Goal: Complete application form

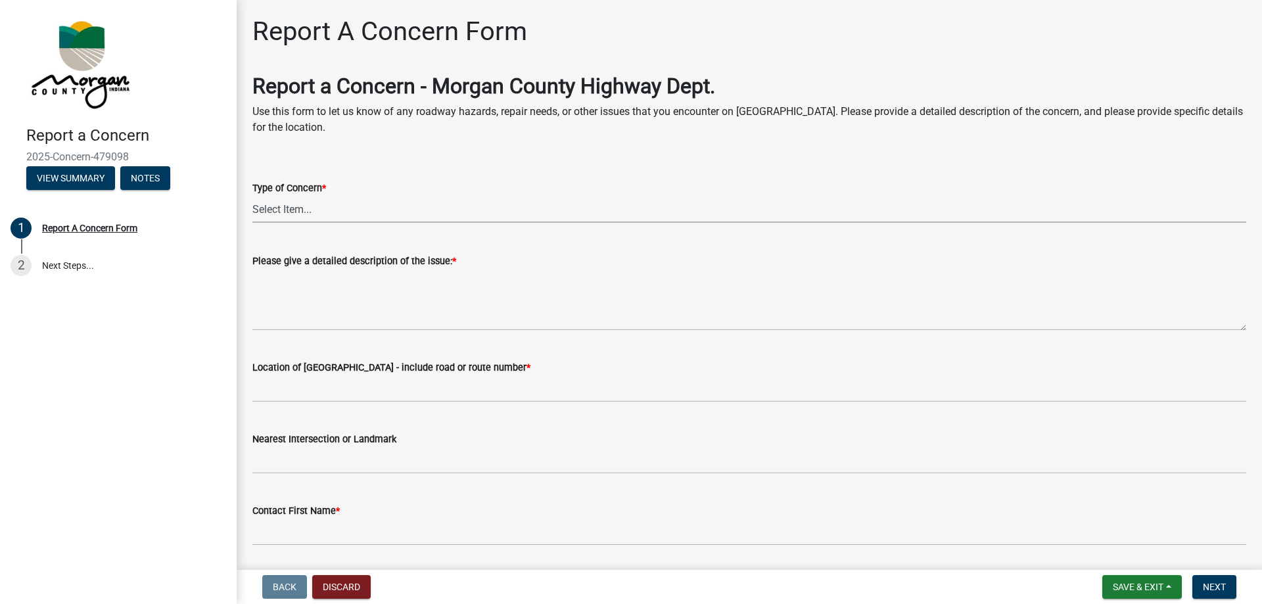
click at [338, 208] on select "Select Item... Pot Hole Patching Ditch Tree Sign Mowing Culvert Other" at bounding box center [749, 209] width 994 height 27
click at [252, 196] on select "Select Item... Pot Hole Patching Ditch Tree Sign Mowing Culvert Other" at bounding box center [749, 209] width 994 height 27
select select "ae45dafc-71fa-4eb1-9c8e-c75b19ef8934"
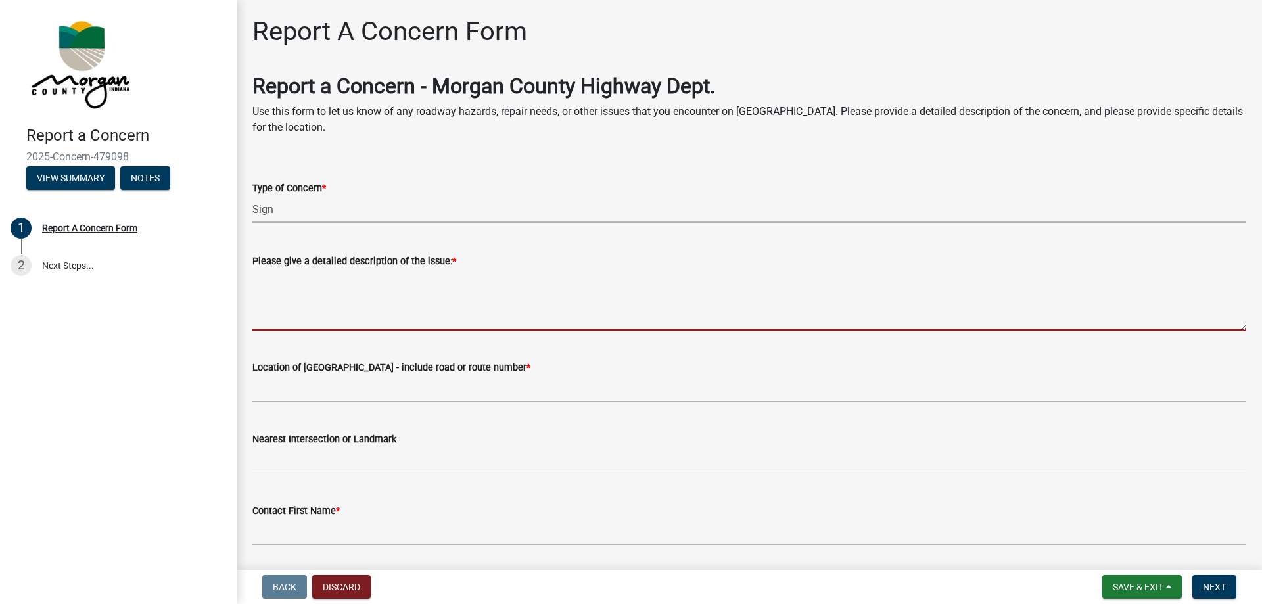
click at [312, 271] on textarea "Please give a detailed description of the issue: *" at bounding box center [749, 300] width 994 height 62
click at [277, 316] on textarea "Please give a detailed description of the issue: *" at bounding box center [749, 300] width 994 height 62
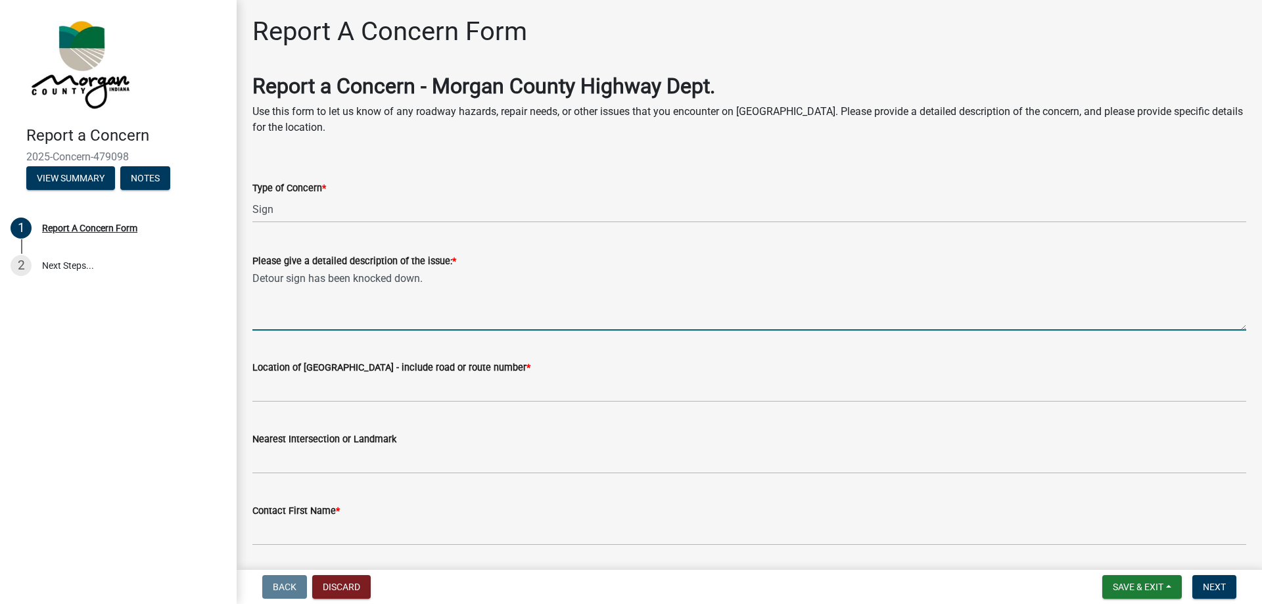
type textarea "Detour sign has been knocked down."
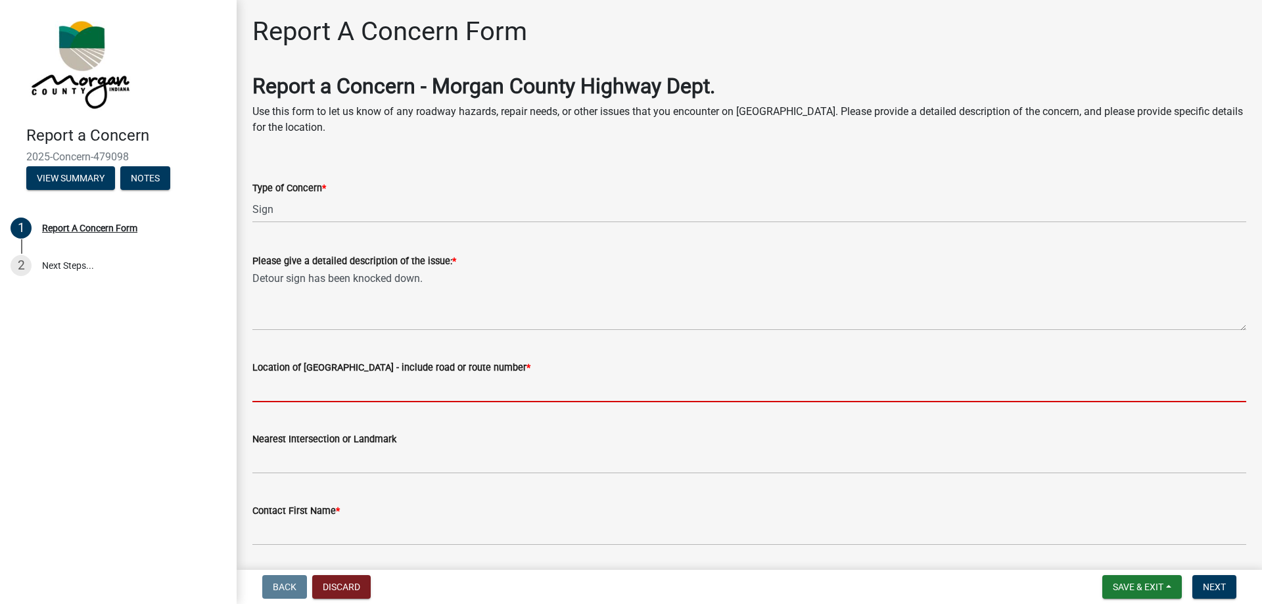
click at [277, 387] on input "Location of [GEOGRAPHIC_DATA] - include road or route number *" at bounding box center [749, 388] width 994 height 27
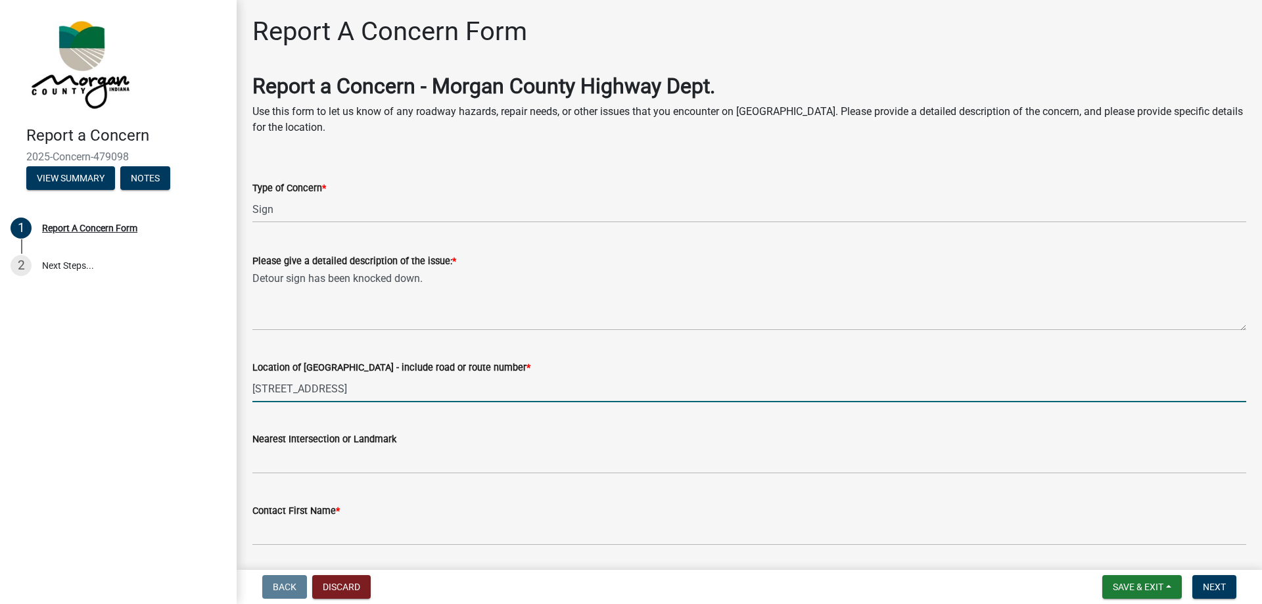
type input "[STREET_ADDRESS]"
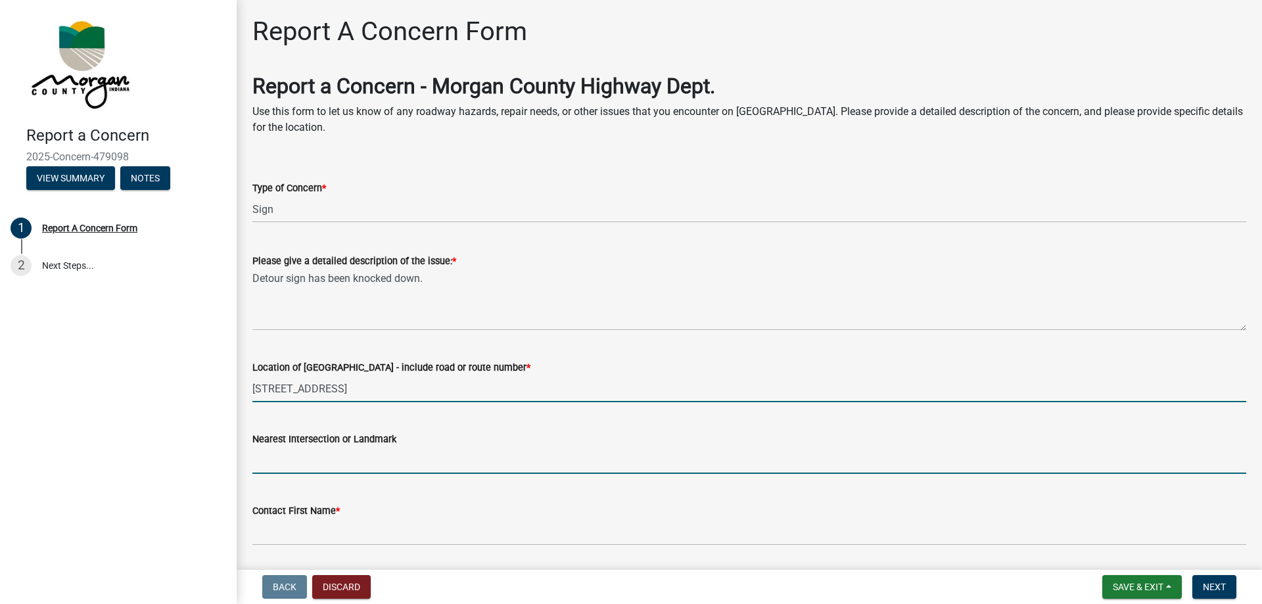
click at [318, 459] on input "Nearest Intersection or Landmark" at bounding box center [749, 460] width 994 height 27
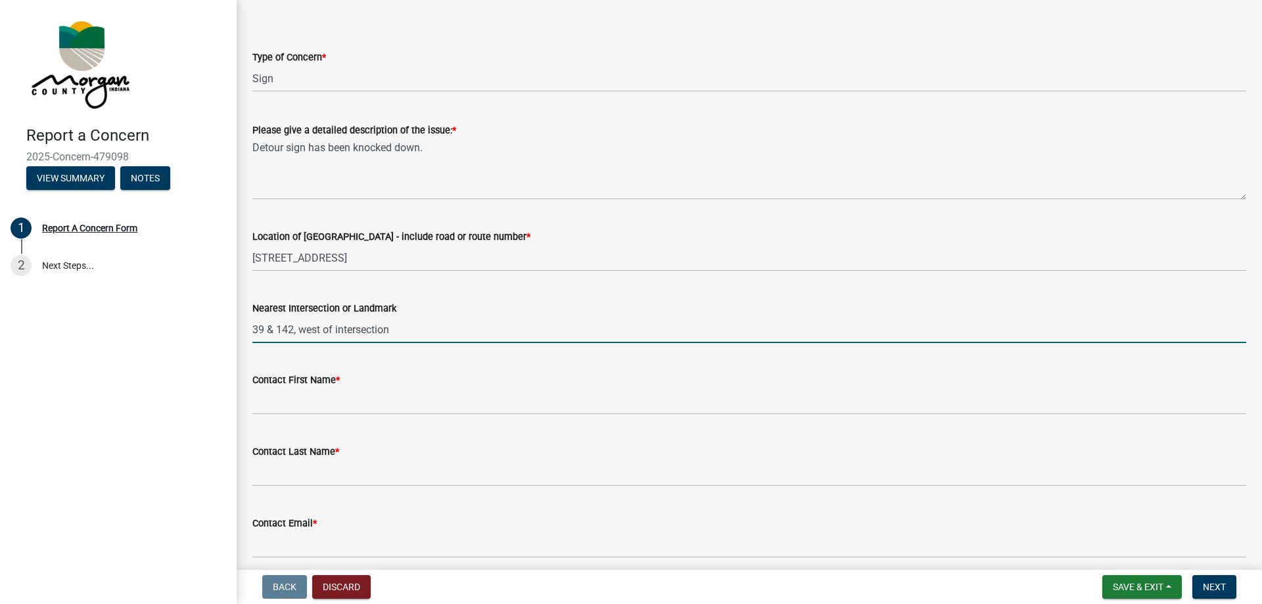
scroll to position [131, 0]
type input "39 & 142, west of intersection"
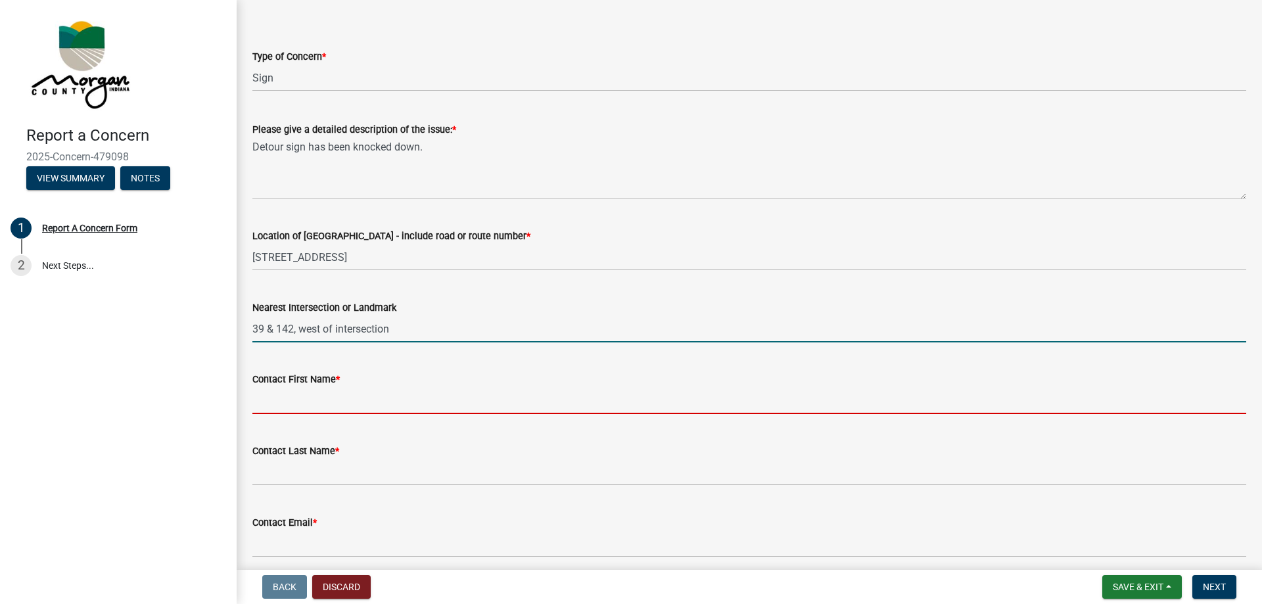
click at [312, 412] on input "Contact First Name *" at bounding box center [749, 400] width 994 height 27
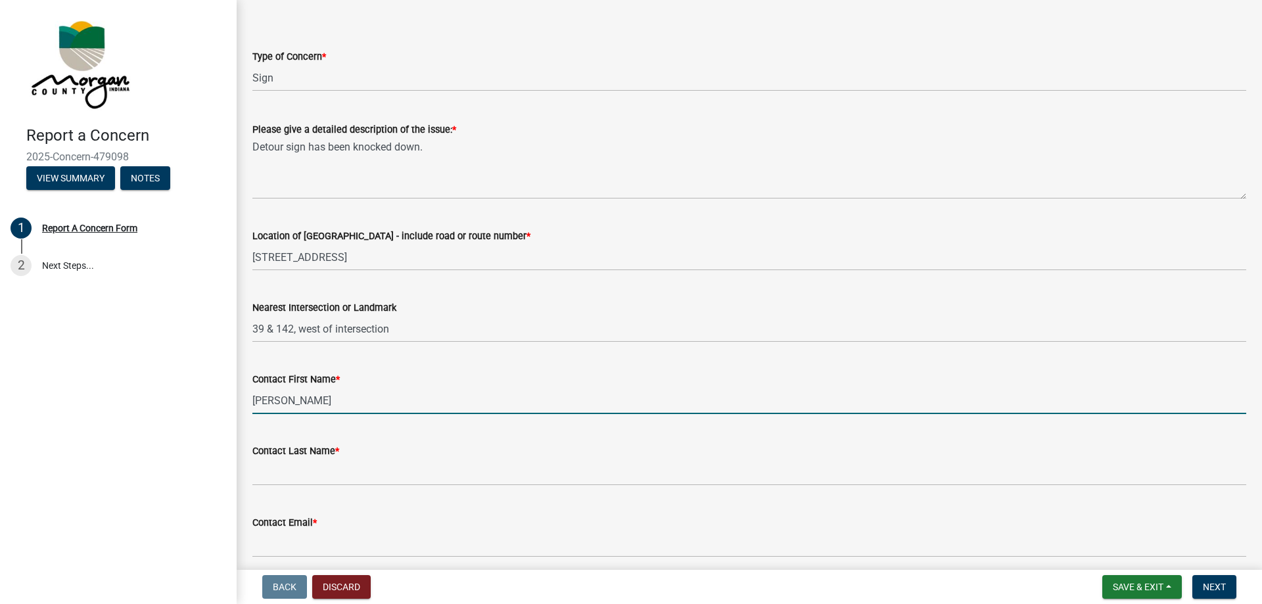
type input "[PERSON_NAME]"
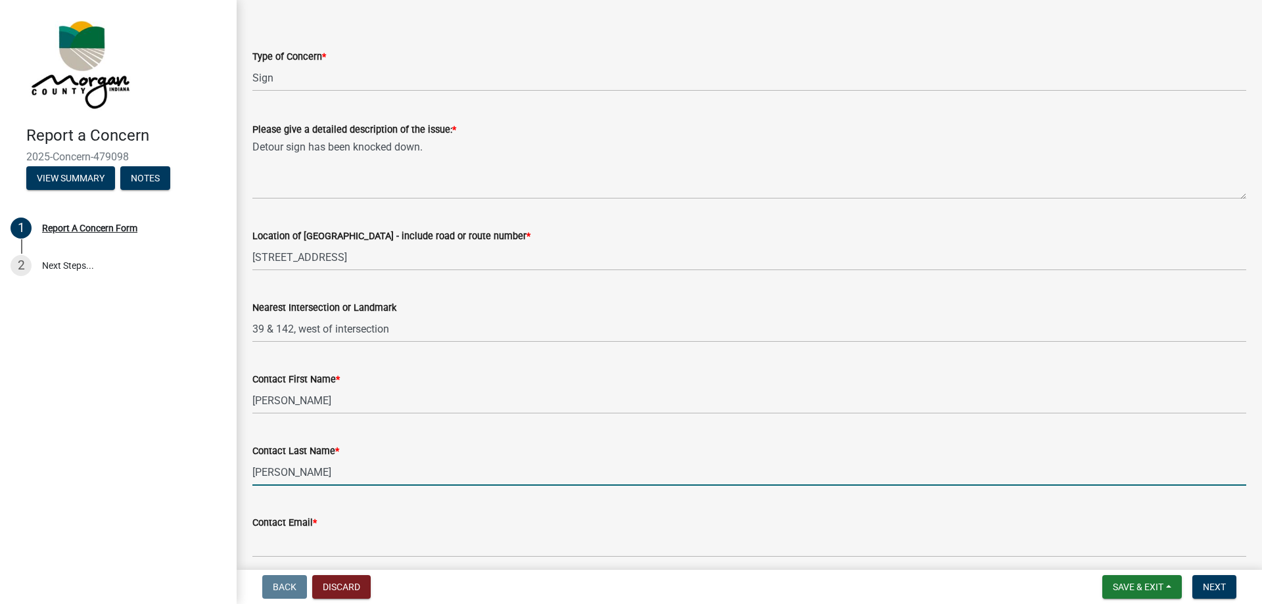
type input "[PERSON_NAME]"
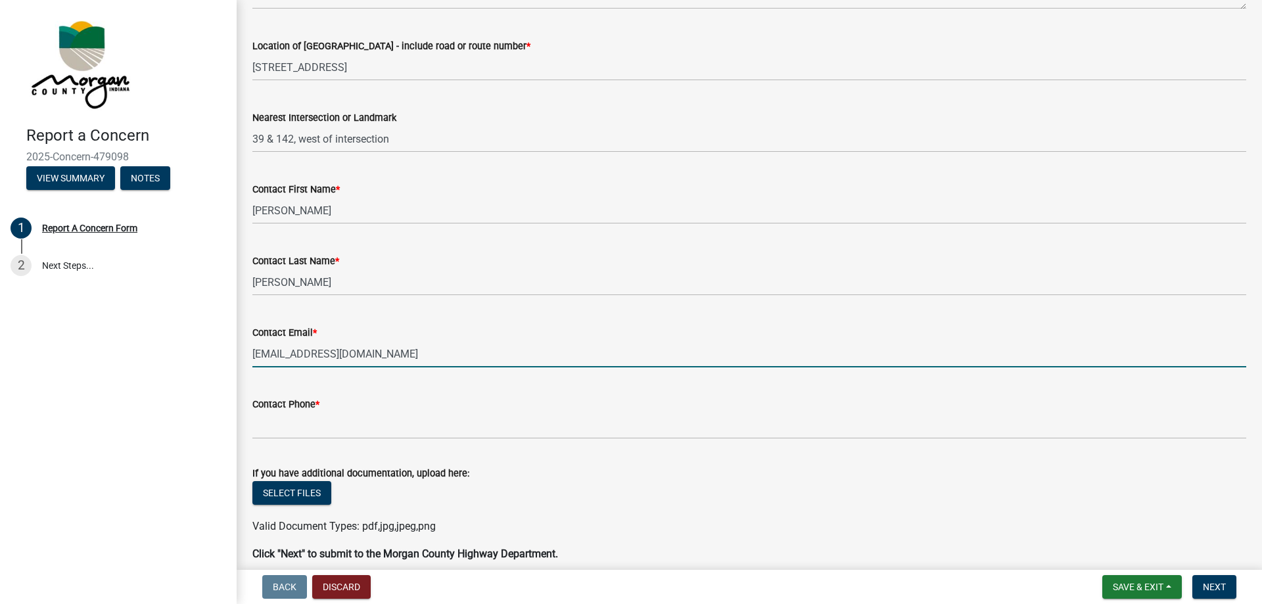
scroll to position [329, 0]
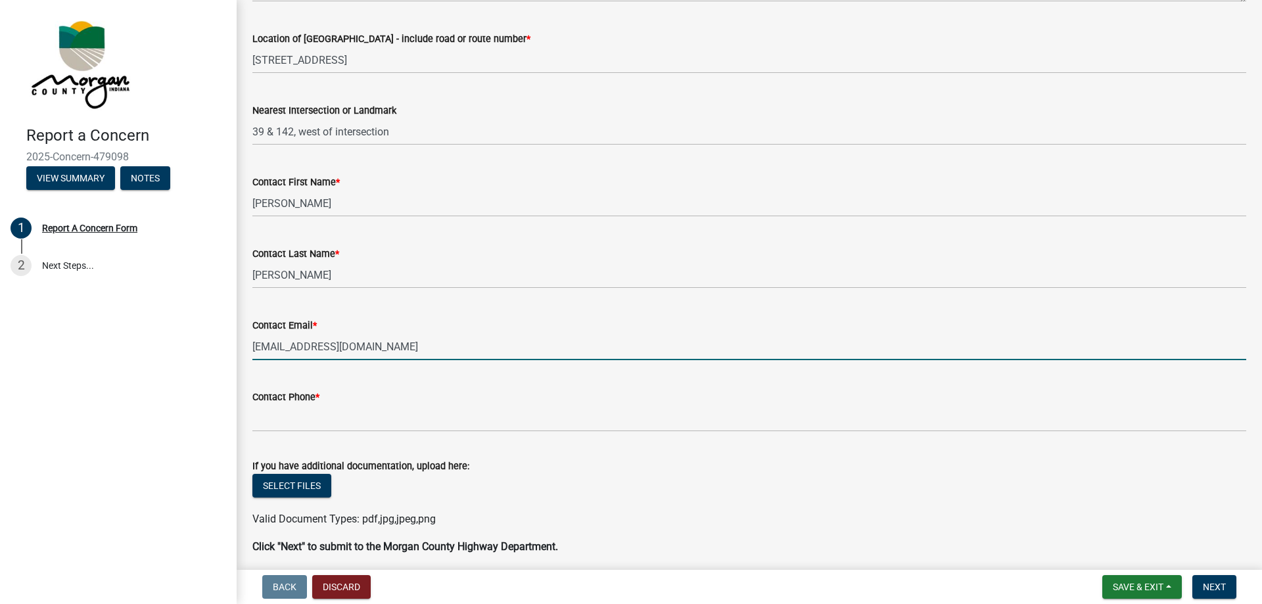
type input "[EMAIL_ADDRESS][DOMAIN_NAME]"
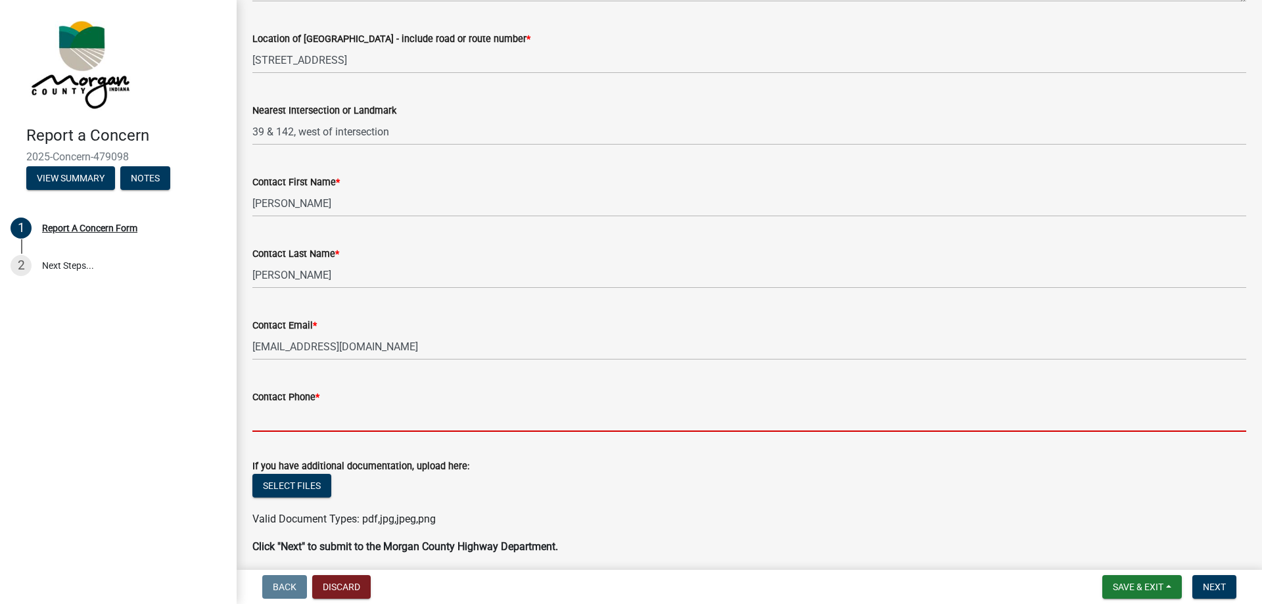
click at [327, 419] on input "Contact Phone *" at bounding box center [749, 418] width 994 height 27
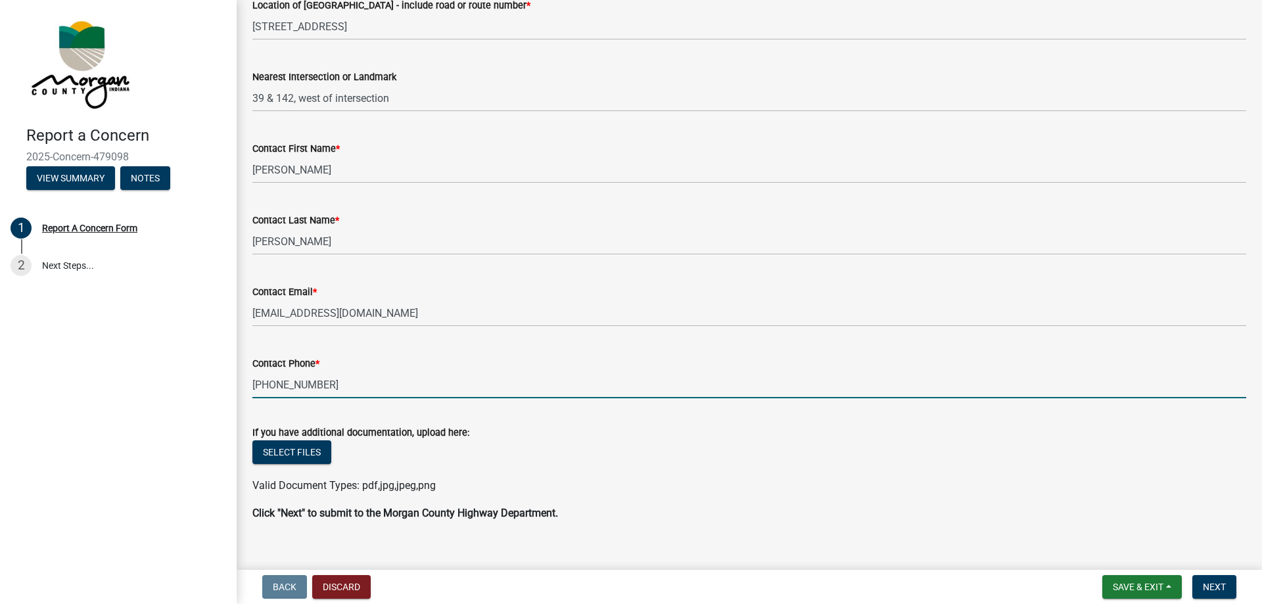
scroll to position [381, 0]
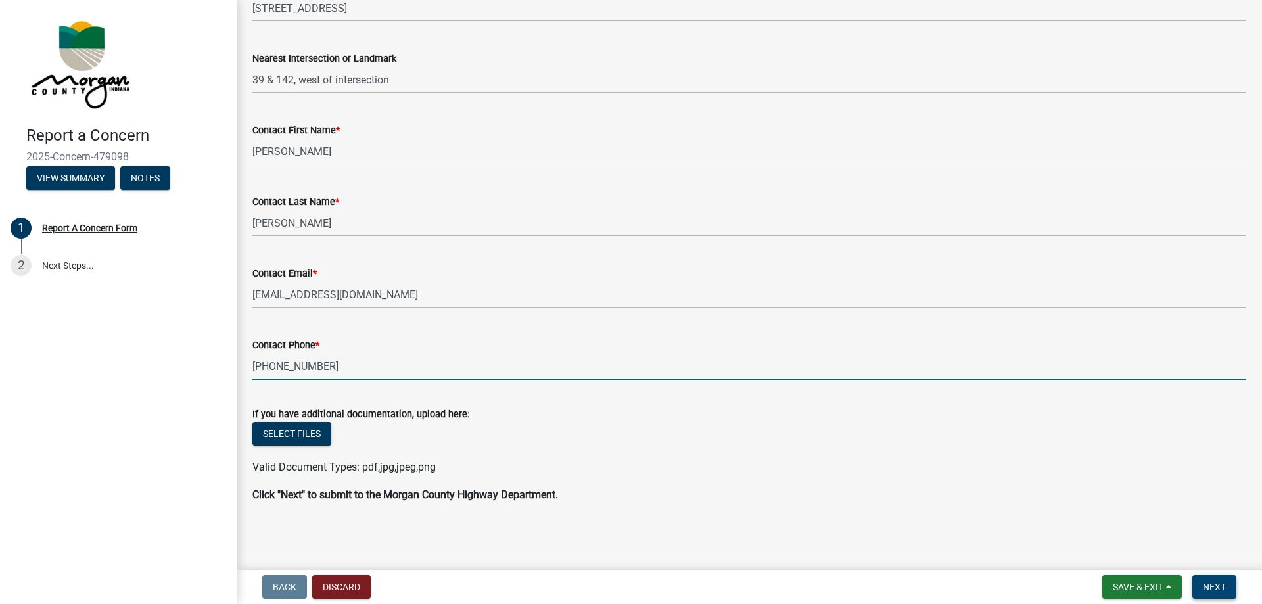
type input "[PHONE_NUMBER]"
click at [1210, 578] on button "Next" at bounding box center [1214, 587] width 44 height 24
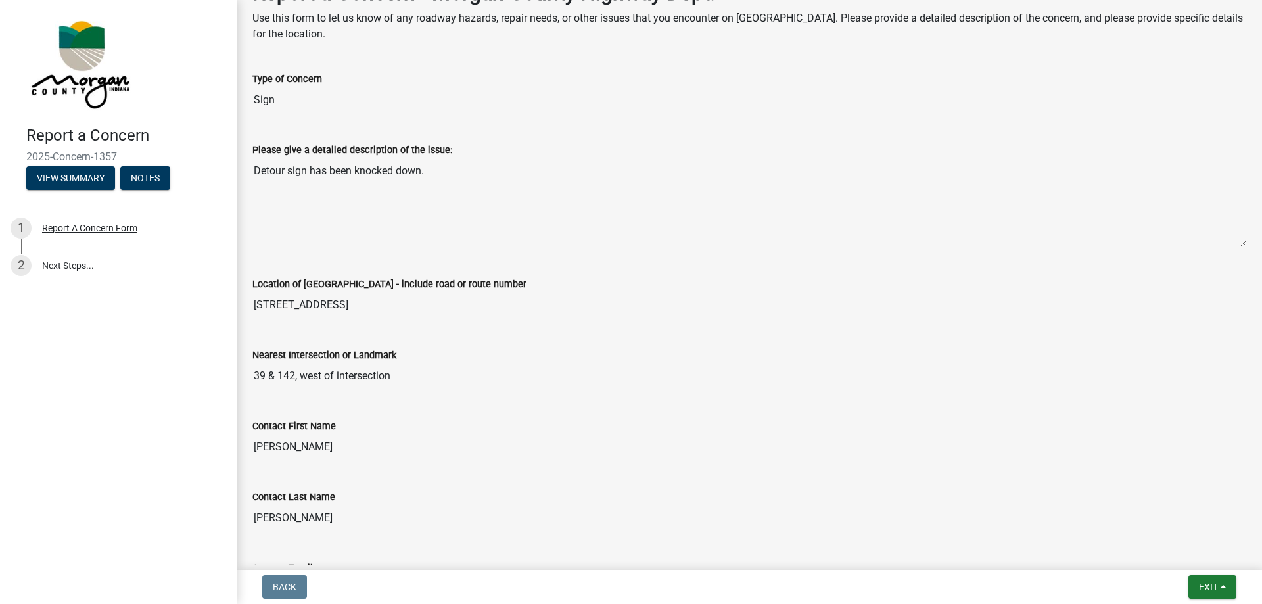
scroll to position [263, 0]
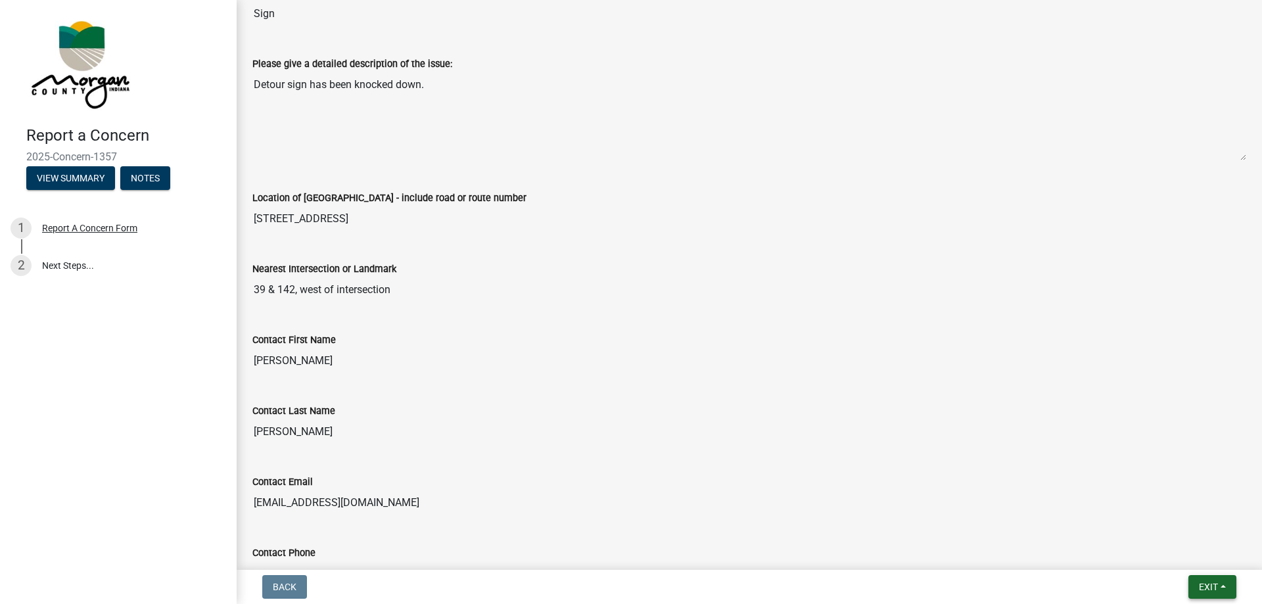
click at [1216, 583] on span "Exit" at bounding box center [1208, 587] width 19 height 11
click at [1165, 550] on button "Save & Exit" at bounding box center [1183, 553] width 105 height 32
